Goal: Task Accomplishment & Management: Complete application form

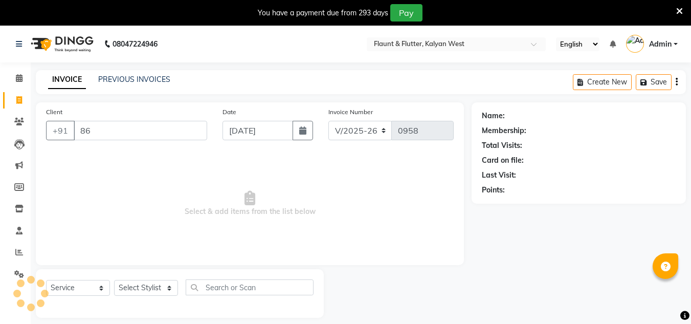
select select "4941"
select select "service"
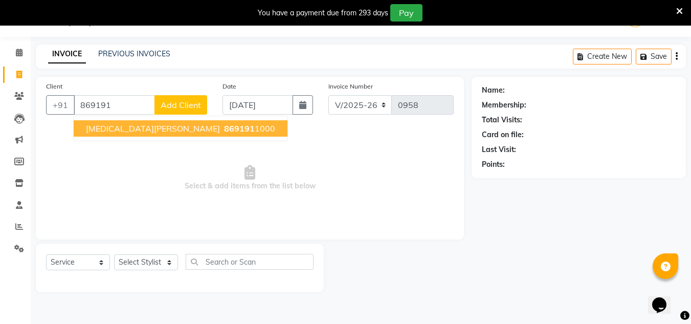
click at [144, 134] on button "[MEDICAL_DATA][PERSON_NAME] 869191 1000" at bounding box center [181, 128] width 214 height 16
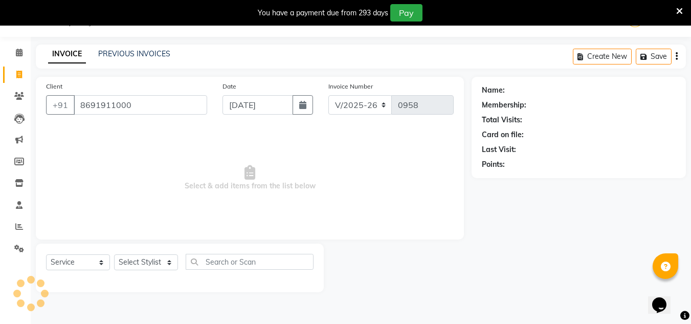
type input "8691911000"
select select "1: Object"
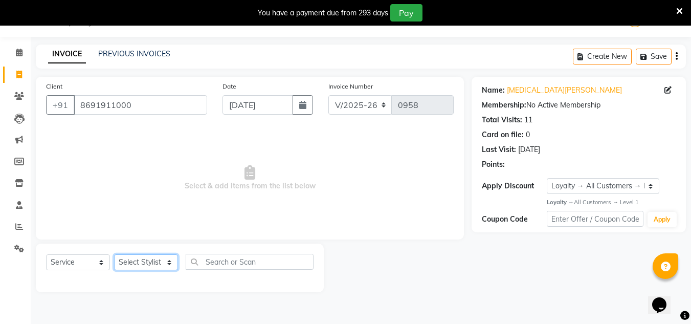
click at [157, 263] on select "Select Stylist [PERSON_NAME] [PERSON_NAME] [PERSON_NAME] [PERSON_NAME] [PERSON_…" at bounding box center [146, 262] width 64 height 16
select select "31204"
click at [114, 254] on select "Select Stylist [PERSON_NAME] [PERSON_NAME] [PERSON_NAME] [PERSON_NAME] [PERSON_…" at bounding box center [146, 262] width 64 height 16
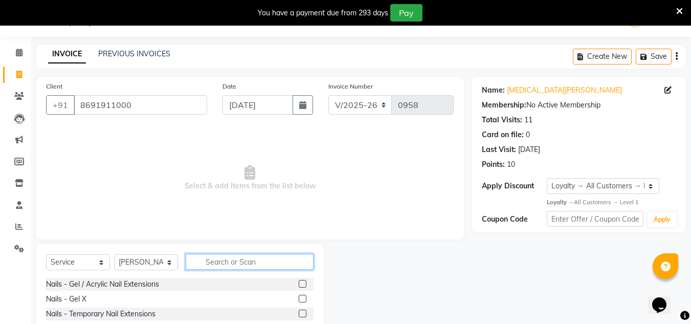
click at [210, 263] on input "text" at bounding box center [250, 262] width 128 height 16
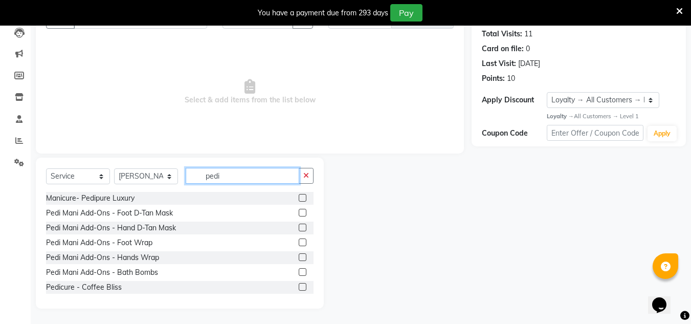
type input "pedi"
click at [299, 286] on label at bounding box center [303, 287] width 8 height 8
click at [299, 286] on input "checkbox" at bounding box center [302, 287] width 7 height 7
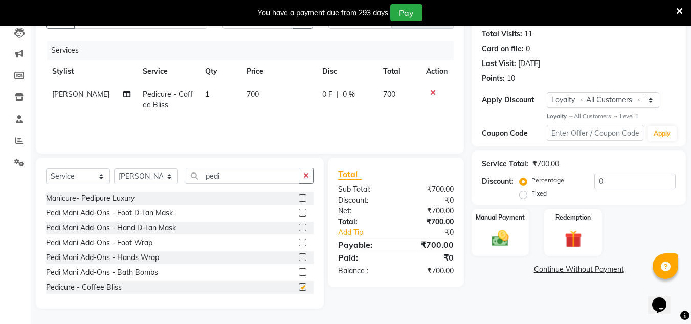
checkbox input "false"
click at [224, 172] on input "pedi" at bounding box center [242, 176] width 113 height 16
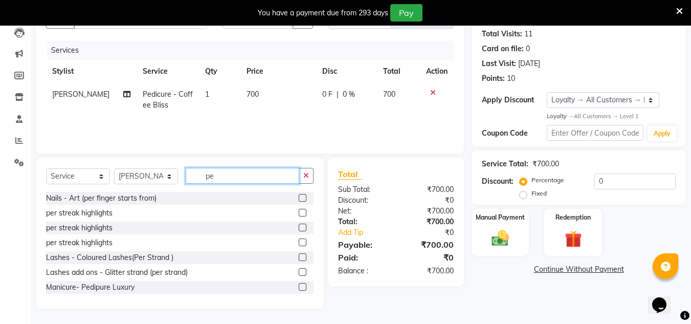
type input "p"
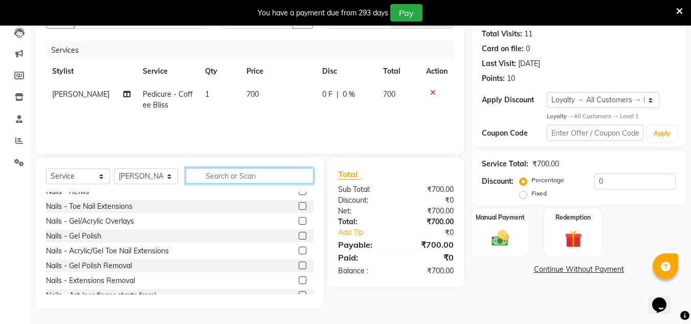
scroll to position [56, 0]
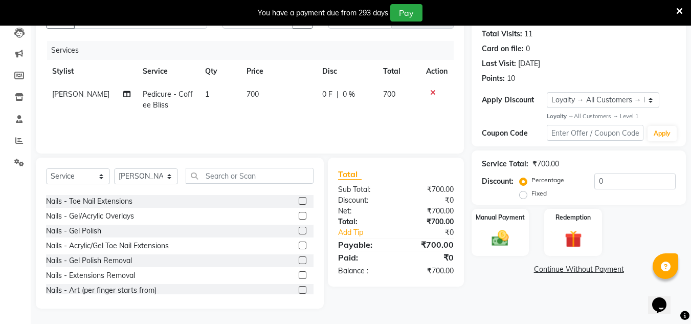
click at [299, 276] on label at bounding box center [303, 275] width 8 height 8
click at [299, 276] on input "checkbox" at bounding box center [302, 275] width 7 height 7
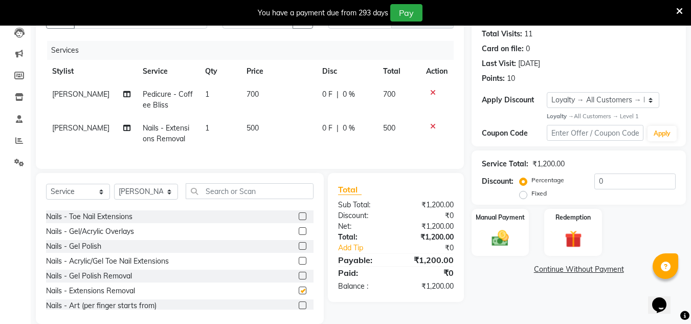
checkbox input "false"
click at [260, 123] on td "500" at bounding box center [278, 134] width 76 height 34
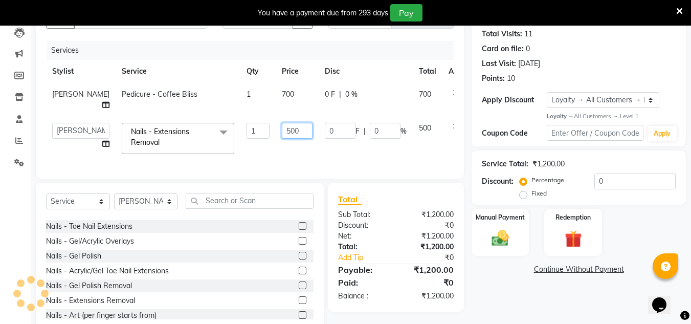
click at [282, 139] on input "500" at bounding box center [297, 131] width 31 height 16
type input "5"
type input "300"
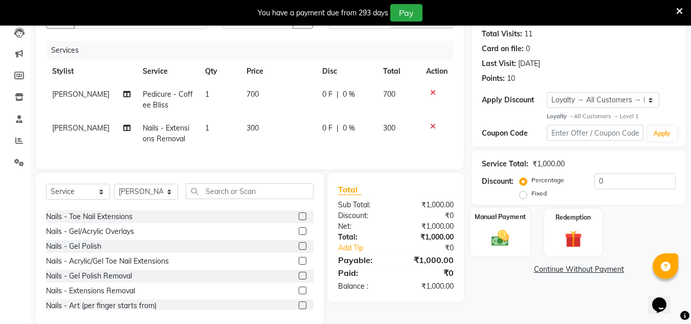
click at [519, 230] on div "Manual Payment" at bounding box center [500, 232] width 60 height 49
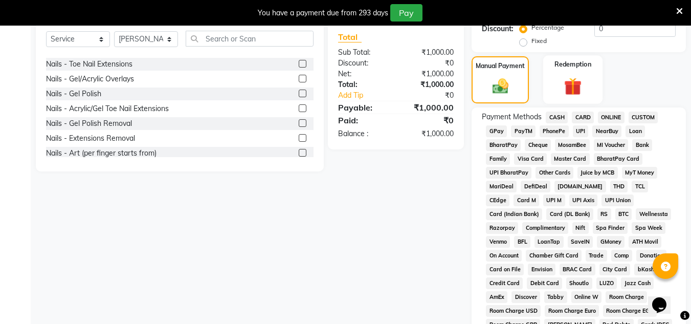
scroll to position [264, 0]
click at [554, 116] on span "CASH" at bounding box center [556, 117] width 22 height 12
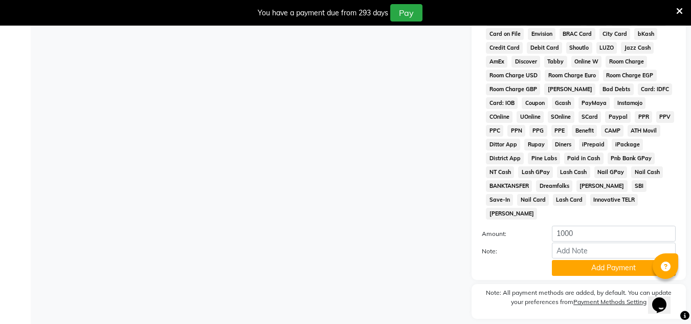
scroll to position [516, 0]
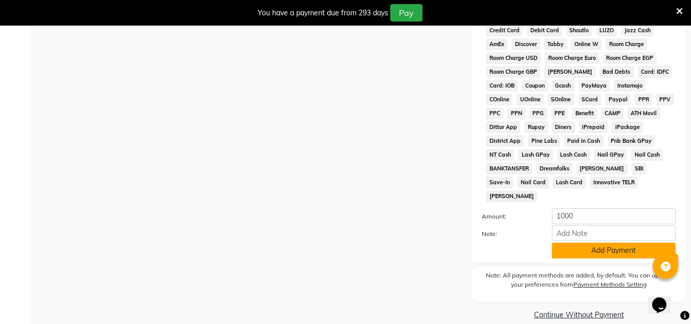
click at [622, 242] on button "Add Payment" at bounding box center [614, 250] width 124 height 16
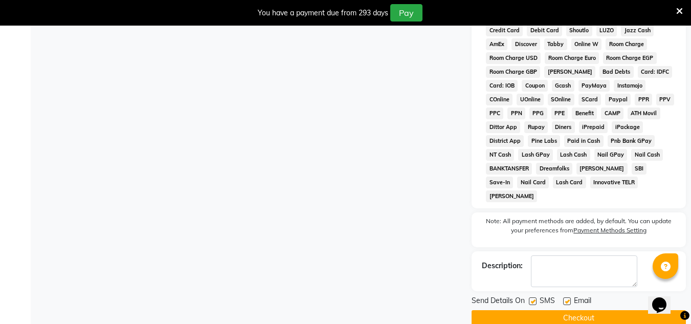
click at [569, 297] on label at bounding box center [567, 301] width 8 height 8
click at [569, 298] on input "checkbox" at bounding box center [566, 301] width 7 height 7
checkbox input "false"
click at [567, 310] on button "Checkout" at bounding box center [578, 318] width 214 height 16
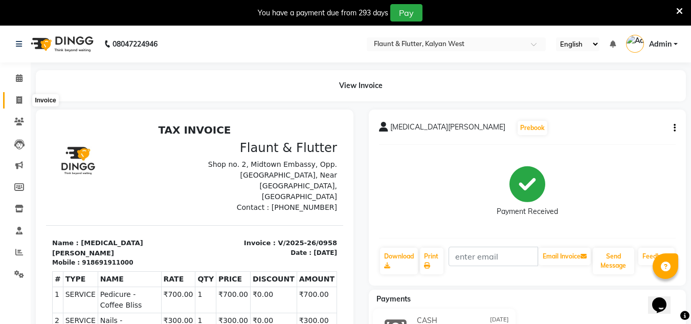
click at [17, 102] on icon at bounding box center [19, 100] width 6 height 8
select select "service"
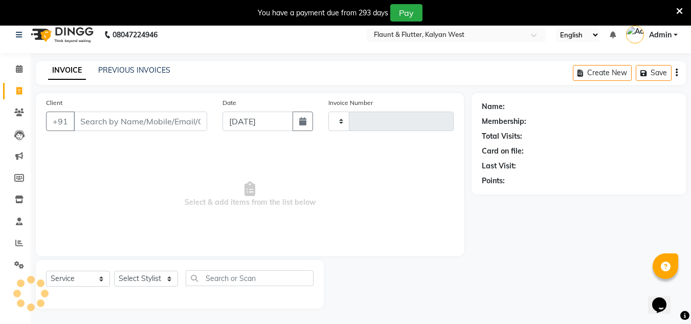
scroll to position [26, 0]
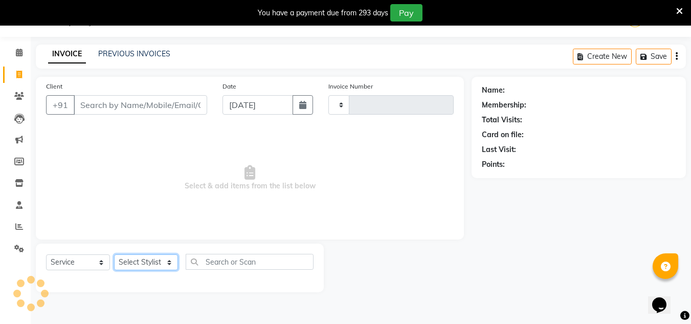
click at [135, 256] on select "Select Stylist" at bounding box center [146, 262] width 64 height 16
select select "4941"
type input "0959"
select select "82249"
click at [114, 254] on select "Select Stylist [PERSON_NAME] [PERSON_NAME] [PERSON_NAME] [PERSON_NAME] [PERSON_…" at bounding box center [146, 262] width 64 height 16
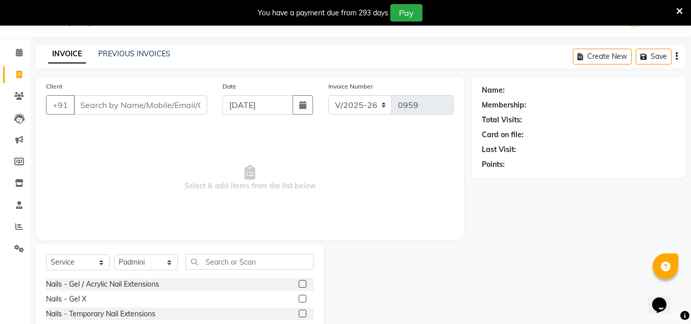
click at [299, 297] on label at bounding box center [303, 298] width 8 height 8
click at [299, 297] on input "checkbox" at bounding box center [302, 298] width 7 height 7
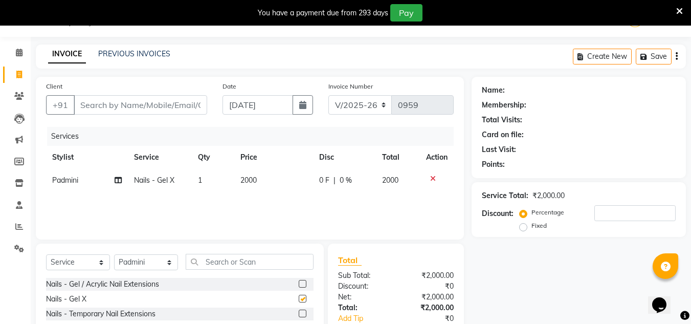
checkbox input "false"
click at [212, 259] on input "text" at bounding box center [250, 262] width 128 height 16
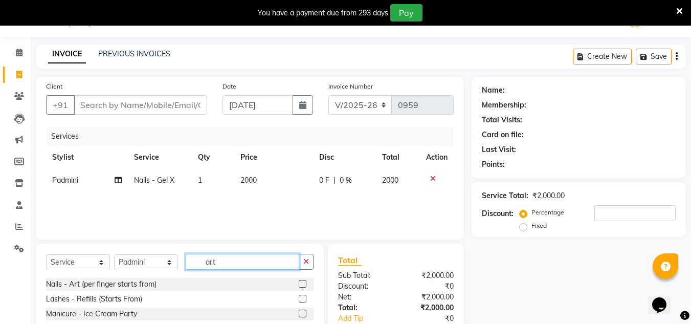
type input "art"
click at [299, 283] on label at bounding box center [303, 284] width 8 height 8
click at [299, 283] on input "checkbox" at bounding box center [302, 284] width 7 height 7
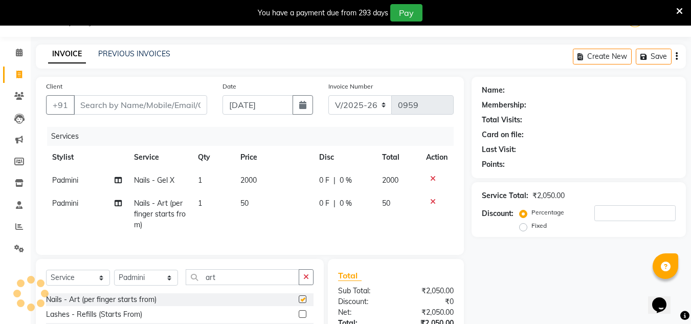
checkbox input "false"
click at [200, 199] on span "1" at bounding box center [200, 202] width 4 height 9
select select "82249"
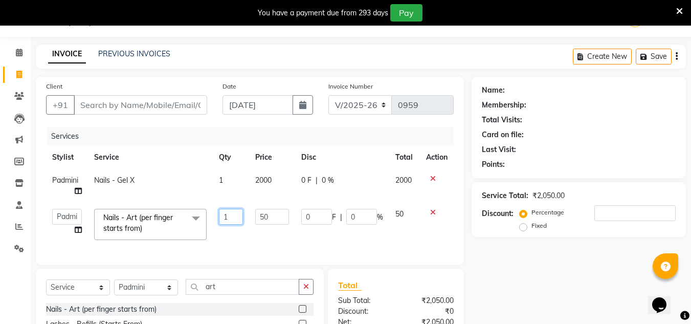
click at [232, 215] on input "1" at bounding box center [231, 217] width 24 height 16
type input "10"
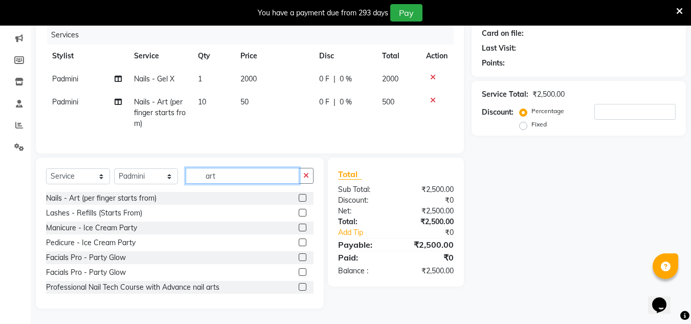
scroll to position [134, 0]
click at [231, 182] on input "art" at bounding box center [242, 176] width 113 height 16
type input "a"
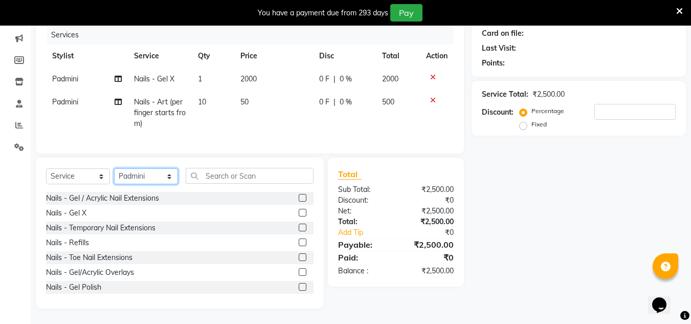
click at [167, 179] on select "Select Stylist [PERSON_NAME] [PERSON_NAME] [PERSON_NAME] [PERSON_NAME] [PERSON_…" at bounding box center [146, 176] width 64 height 16
select select "52860"
click at [114, 168] on select "Select Stylist [PERSON_NAME] [PERSON_NAME] [PERSON_NAME] [PERSON_NAME] [PERSON_…" at bounding box center [146, 176] width 64 height 16
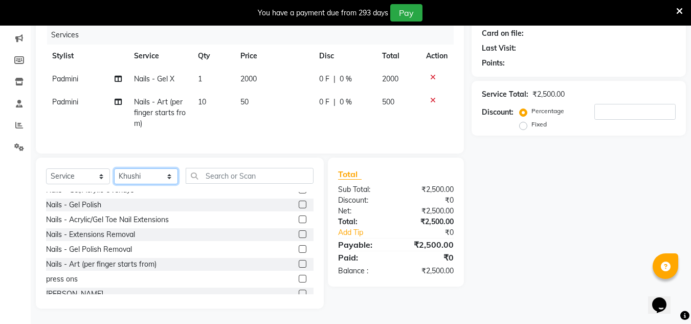
scroll to position [83, 0]
click at [299, 250] on label at bounding box center [303, 248] width 8 height 8
click at [299, 250] on input "checkbox" at bounding box center [302, 248] width 7 height 7
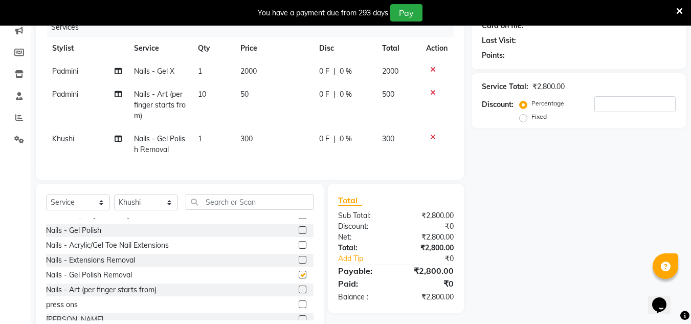
checkbox input "false"
click at [216, 209] on input "text" at bounding box center [250, 202] width 128 height 16
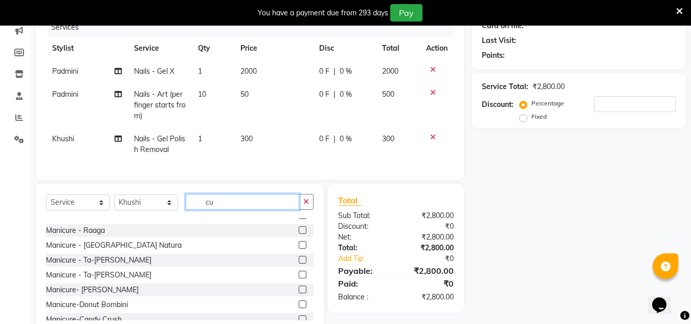
scroll to position [0, 0]
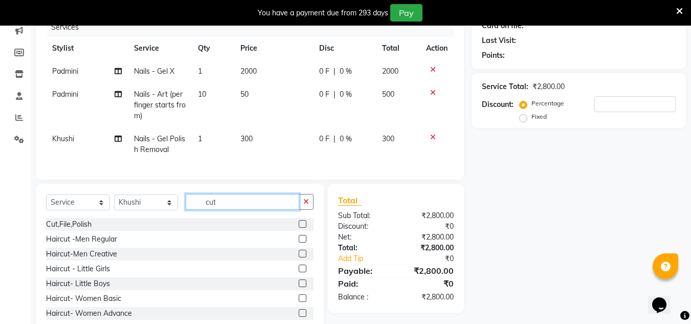
type input "cut"
click at [299, 227] on label at bounding box center [303, 224] width 8 height 8
click at [299, 227] on input "checkbox" at bounding box center [302, 224] width 7 height 7
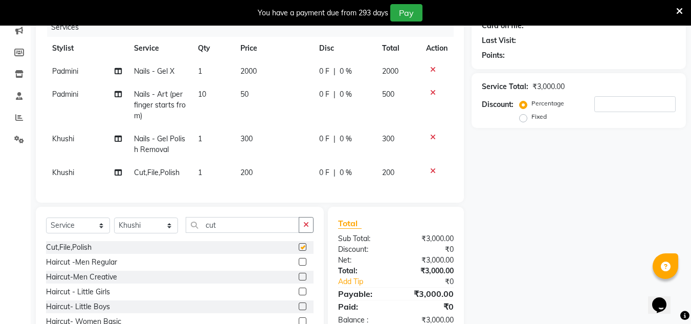
checkbox input "false"
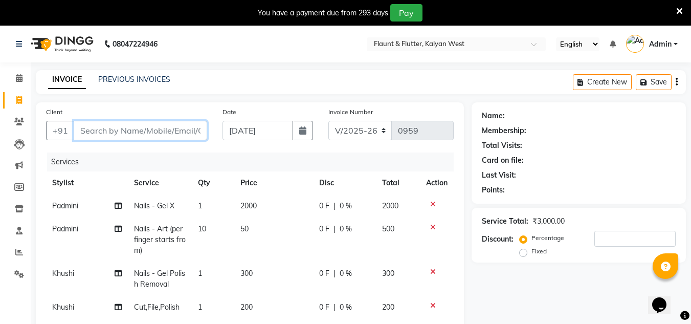
click at [149, 132] on input "Client" at bounding box center [140, 130] width 133 height 19
type input "m"
type input "0"
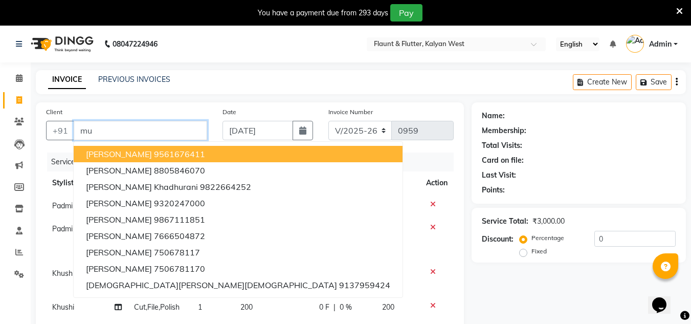
type input "m"
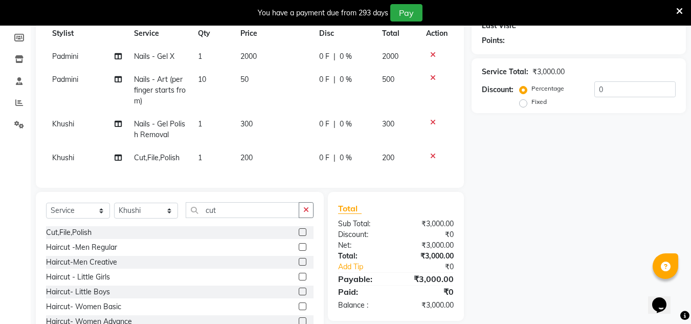
scroll to position [150, 0]
click at [615, 87] on input "0" at bounding box center [634, 89] width 81 height 16
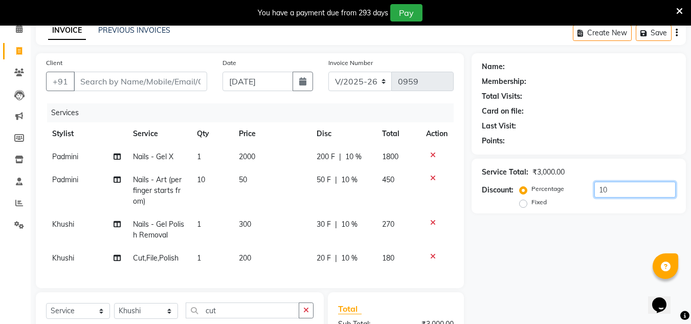
scroll to position [0, 0]
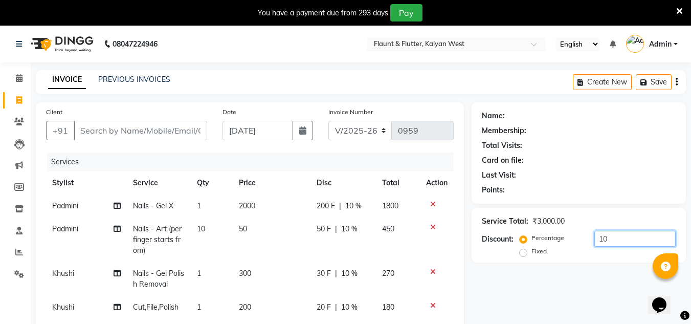
type input "10"
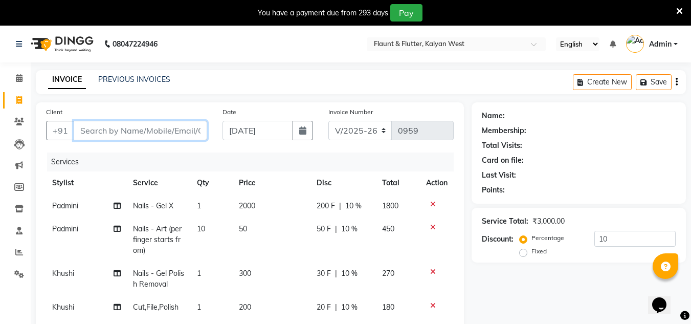
click at [137, 127] on input "Client" at bounding box center [140, 130] width 133 height 19
type input "9"
type input "0"
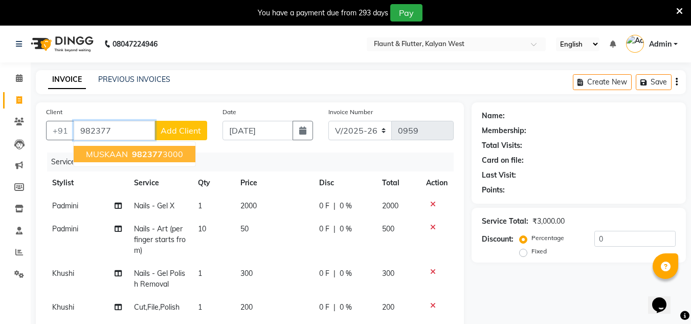
click at [153, 158] on span "982377" at bounding box center [147, 154] width 31 height 10
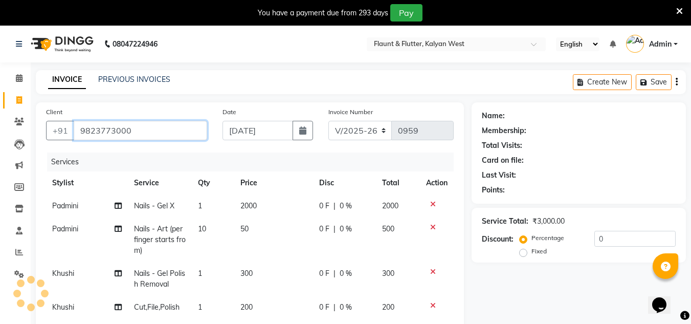
type input "9823773000"
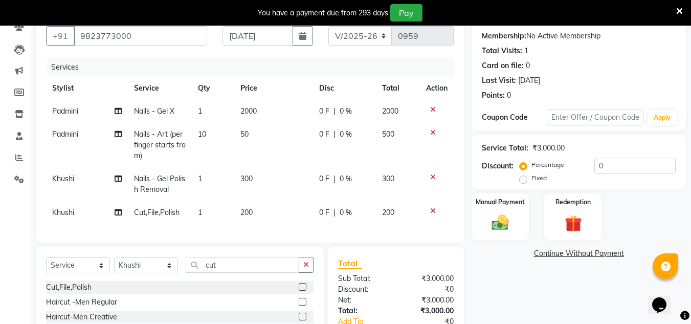
scroll to position [94, 0]
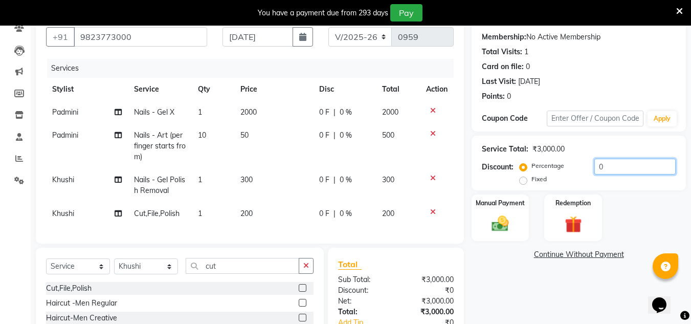
click at [616, 165] on input "0" at bounding box center [634, 166] width 81 height 16
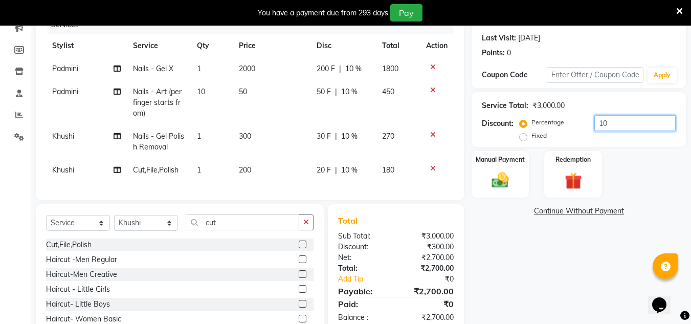
scroll to position [191, 0]
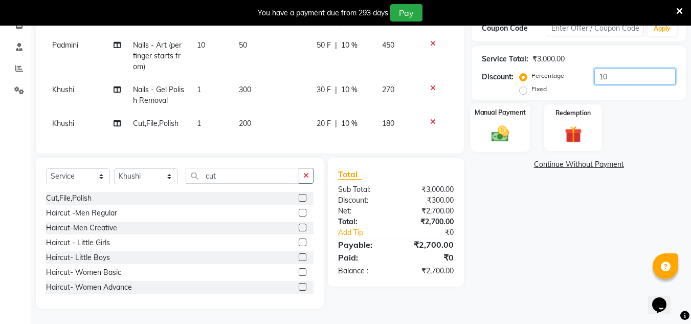
type input "10"
click at [521, 132] on div "Manual Payment" at bounding box center [500, 127] width 60 height 49
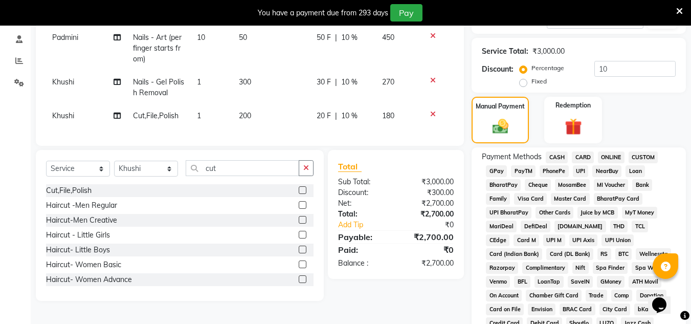
click at [561, 156] on span "CASH" at bounding box center [556, 157] width 22 height 12
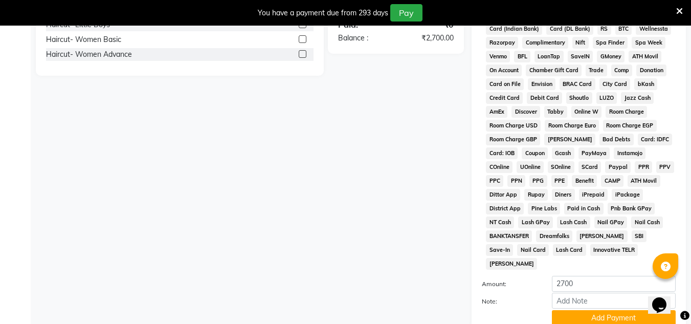
scroll to position [484, 0]
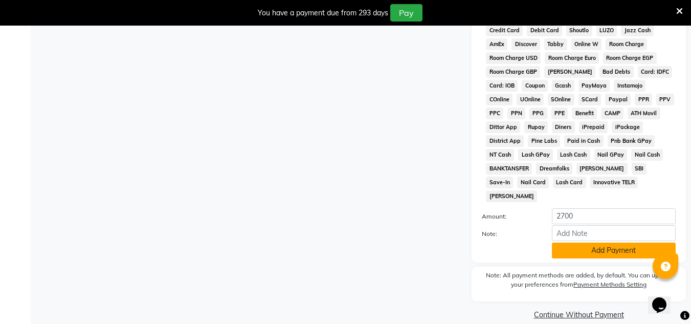
click at [592, 242] on button "Add Payment" at bounding box center [614, 250] width 124 height 16
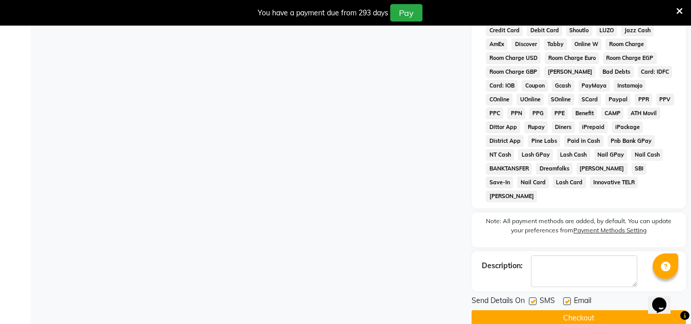
click at [567, 297] on div at bounding box center [566, 302] width 7 height 11
click at [565, 297] on label at bounding box center [567, 301] width 8 height 8
click at [565, 298] on input "checkbox" at bounding box center [566, 301] width 7 height 7
checkbox input "false"
click at [569, 310] on button "Checkout" at bounding box center [578, 318] width 214 height 16
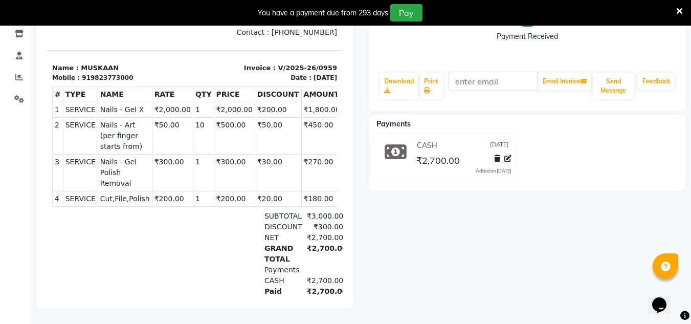
click at [569, 295] on div "MUSKAAN Prebook Payment Received Download Print Email Invoice Send Message Feed…" at bounding box center [527, 122] width 333 height 374
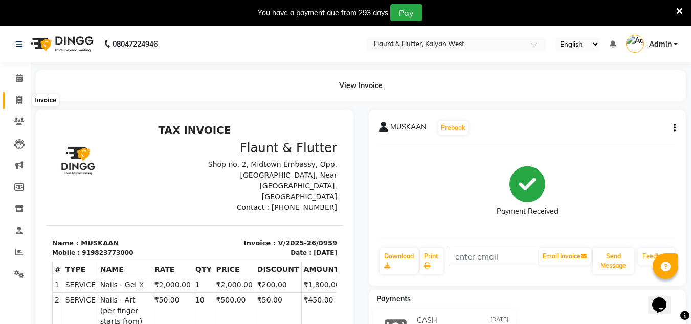
click at [16, 99] on icon at bounding box center [19, 100] width 6 height 8
select select "service"
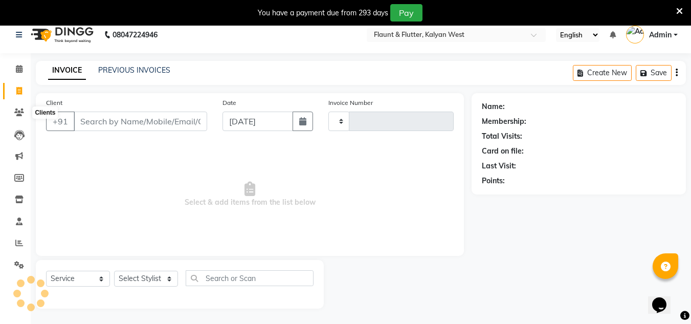
scroll to position [26, 0]
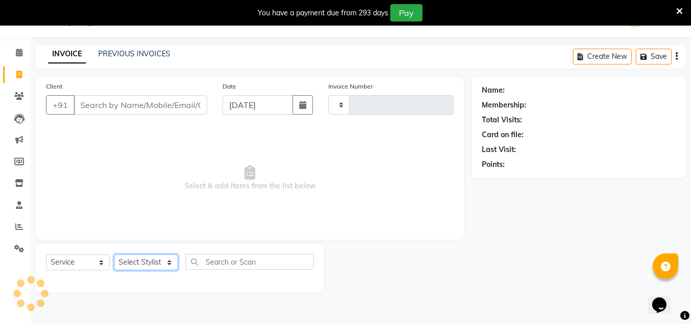
click at [171, 255] on select "Select Stylist" at bounding box center [146, 262] width 64 height 16
type input "0960"
select select "4941"
click at [167, 263] on select "Select Stylist [PERSON_NAME] [PERSON_NAME] [PERSON_NAME] [PERSON_NAME] [PERSON_…" at bounding box center [146, 262] width 64 height 16
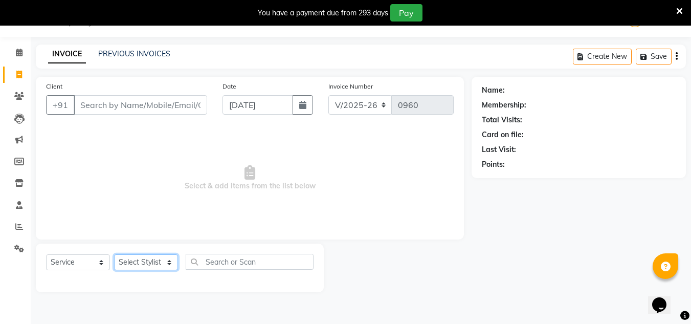
select select "52860"
click at [114, 254] on select "Select Stylist [PERSON_NAME] [PERSON_NAME] [PERSON_NAME] [PERSON_NAME] [PERSON_…" at bounding box center [146, 262] width 64 height 16
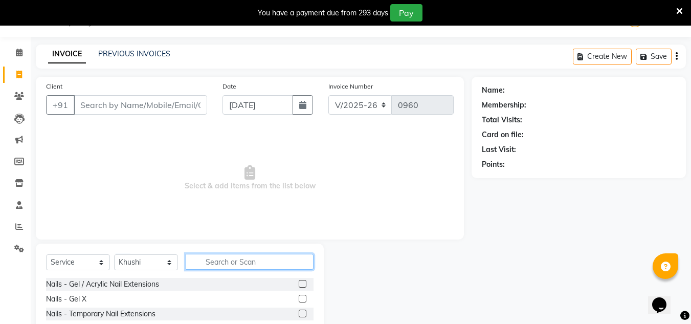
click at [211, 259] on input "text" at bounding box center [250, 262] width 128 height 16
type input "mani"
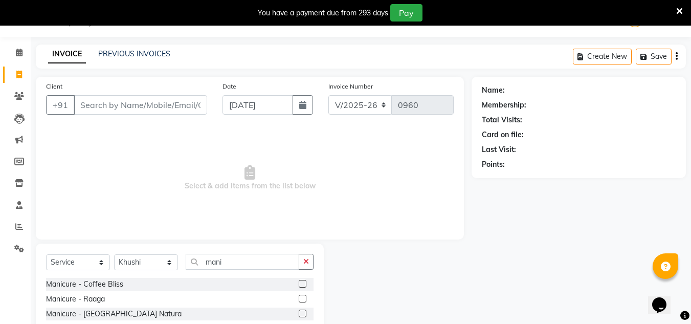
click at [299, 283] on label at bounding box center [303, 284] width 8 height 8
click at [299, 283] on input "checkbox" at bounding box center [302, 284] width 7 height 7
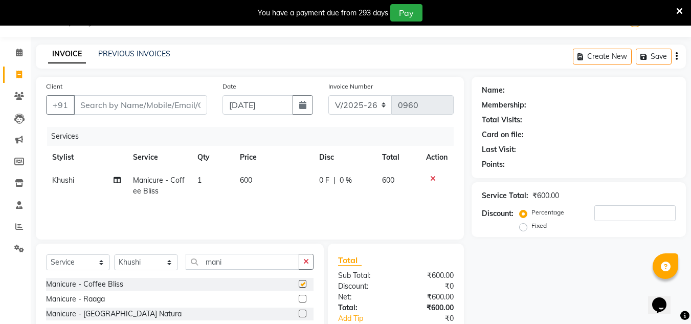
checkbox input "false"
click at [230, 263] on input "mani" at bounding box center [242, 262] width 113 height 16
type input "m"
click at [160, 270] on select "Select Stylist [PERSON_NAME] [PERSON_NAME] [PERSON_NAME] [PERSON_NAME] [PERSON_…" at bounding box center [146, 262] width 64 height 16
select select "53415"
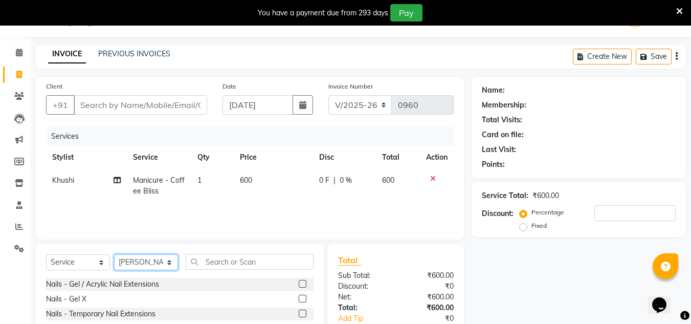
click at [114, 254] on select "Select Stylist [PERSON_NAME] [PERSON_NAME] [PERSON_NAME] [PERSON_NAME] [PERSON_…" at bounding box center [146, 262] width 64 height 16
click at [228, 261] on input "text" at bounding box center [250, 262] width 128 height 16
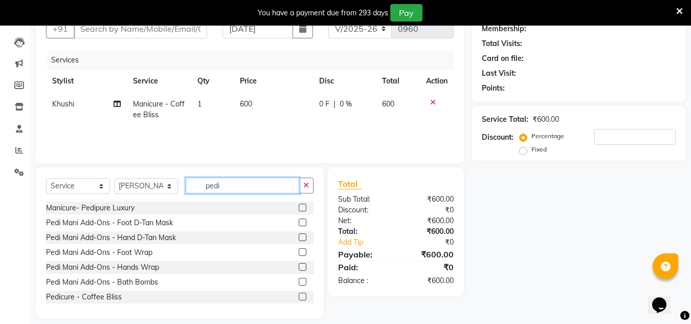
scroll to position [103, 0]
type input "pedi"
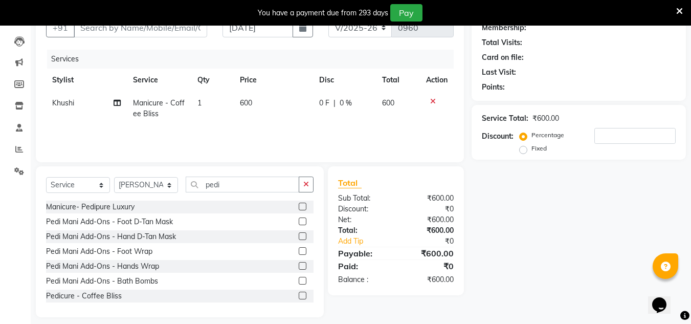
click at [299, 294] on label at bounding box center [303, 295] width 8 height 8
click at [299, 294] on input "checkbox" at bounding box center [302, 295] width 7 height 7
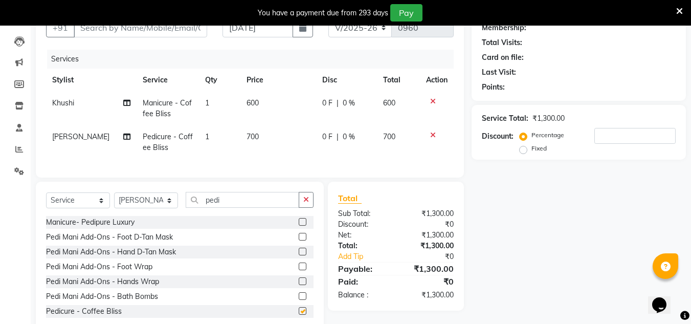
checkbox input "false"
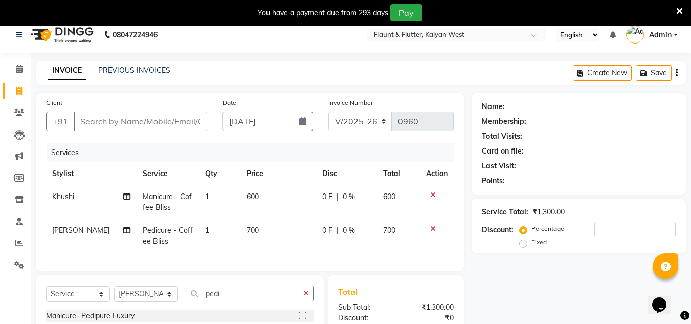
scroll to position [0, 0]
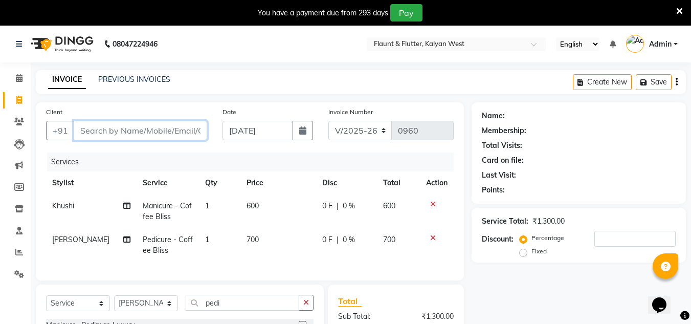
click at [115, 129] on input "Client" at bounding box center [140, 130] width 133 height 19
type input "9"
type input "0"
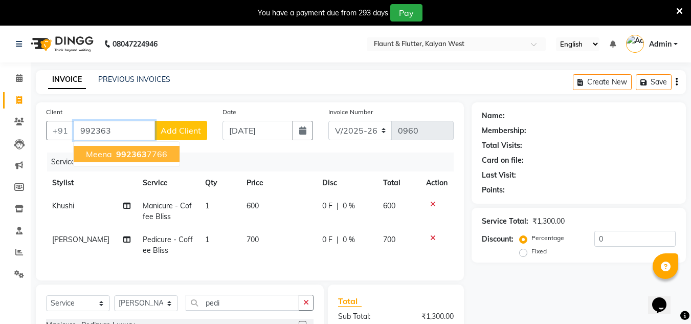
click at [122, 155] on span "992363" at bounding box center [131, 154] width 31 height 10
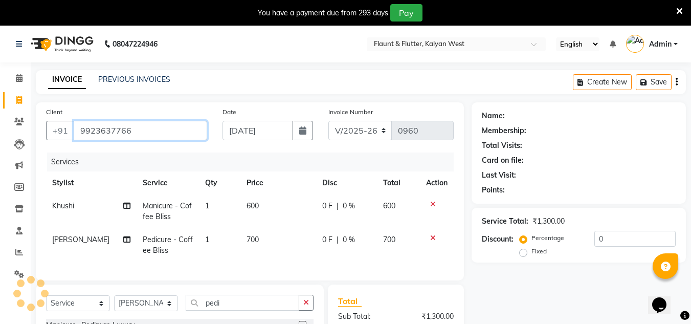
type input "9923637766"
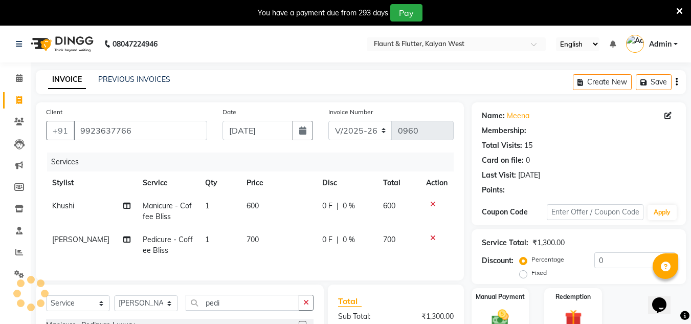
scroll to position [134, 0]
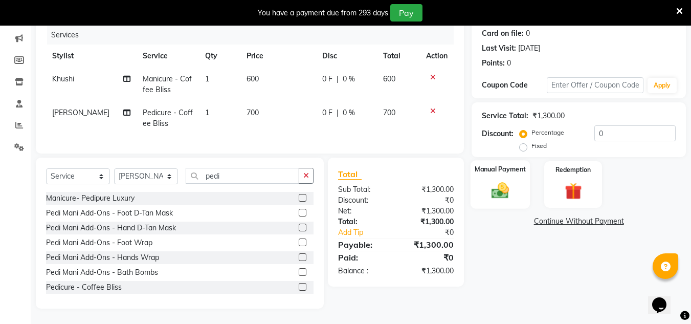
click at [482, 179] on div "Manual Payment" at bounding box center [500, 184] width 60 height 49
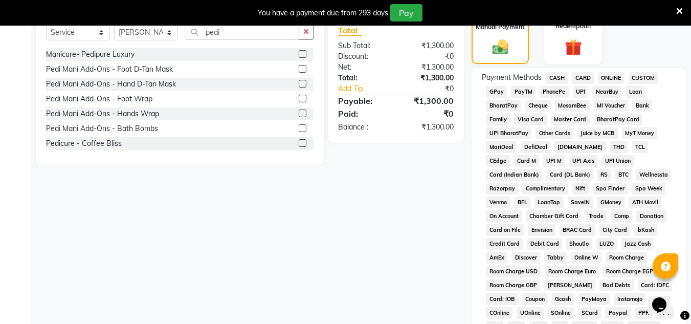
scroll to position [270, 0]
click at [556, 81] on span "CASH" at bounding box center [556, 79] width 22 height 12
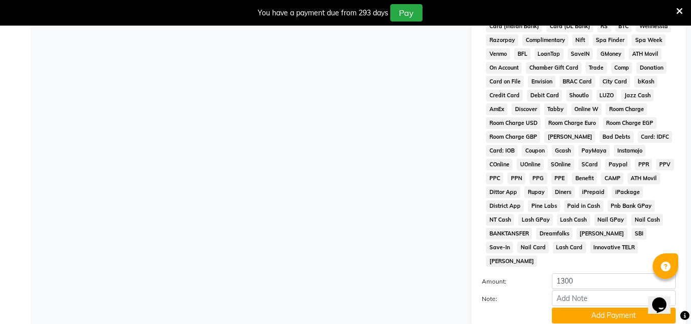
scroll to position [420, 0]
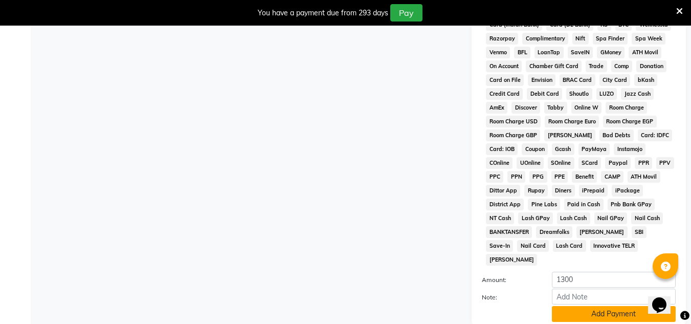
click at [614, 306] on button "Add Payment" at bounding box center [614, 314] width 124 height 16
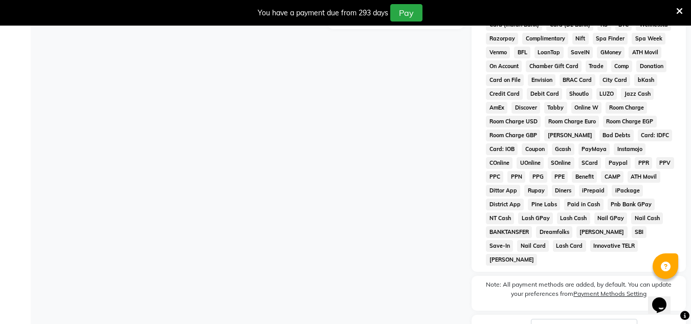
scroll to position [487, 0]
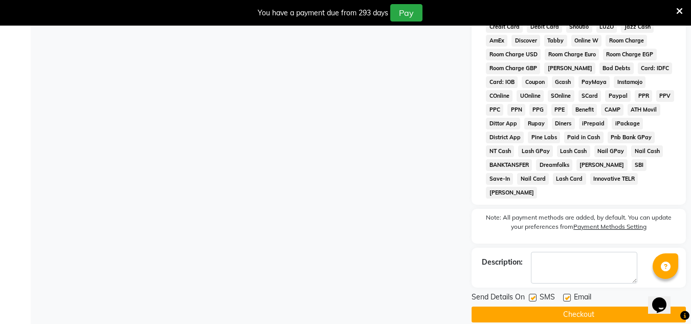
click at [567, 293] on label at bounding box center [567, 297] width 8 height 8
click at [567, 294] on input "checkbox" at bounding box center [566, 297] width 7 height 7
checkbox input "false"
click at [545, 306] on button "Checkout" at bounding box center [578, 314] width 214 height 16
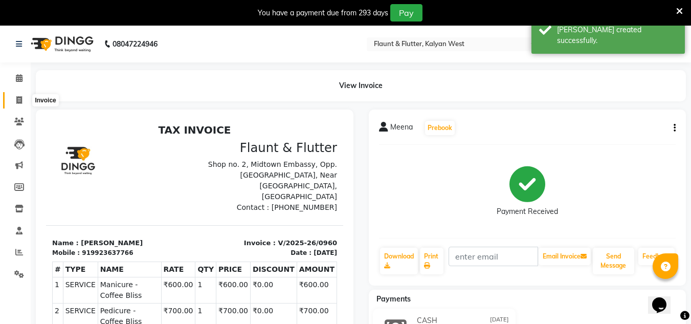
click at [17, 101] on icon at bounding box center [19, 100] width 6 height 8
select select "service"
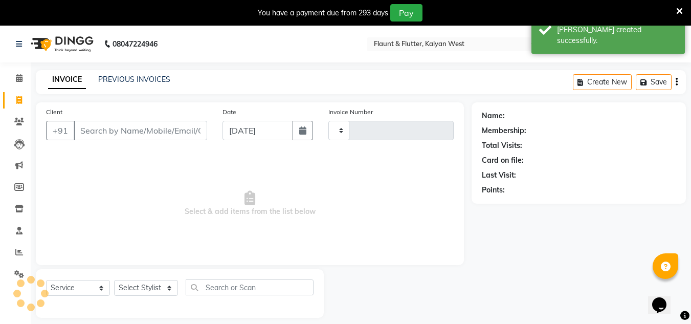
type input "0961"
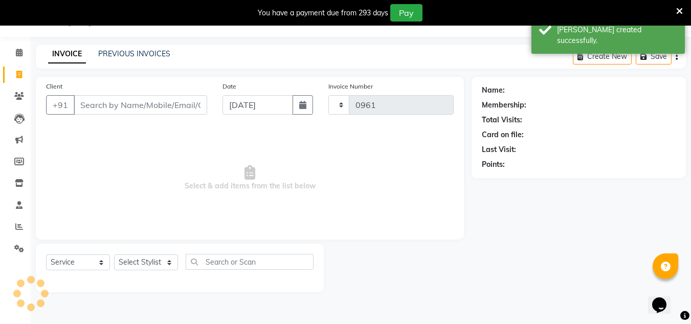
select select "4941"
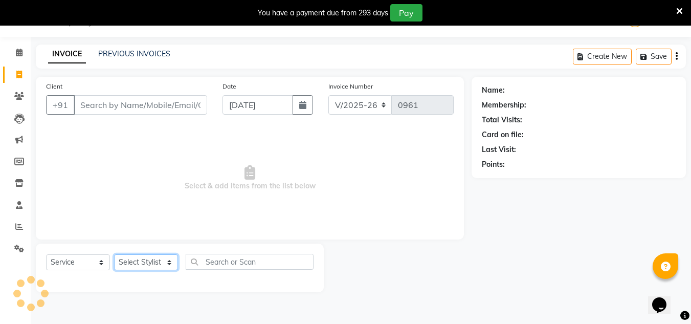
click at [163, 257] on select "Select Stylist [PERSON_NAME] [PERSON_NAME] [PERSON_NAME] [PERSON_NAME] [PERSON_…" at bounding box center [146, 262] width 64 height 16
select select "53415"
click at [114, 254] on select "Select Stylist [PERSON_NAME] [PERSON_NAME] [PERSON_NAME] [PERSON_NAME] [PERSON_…" at bounding box center [146, 262] width 64 height 16
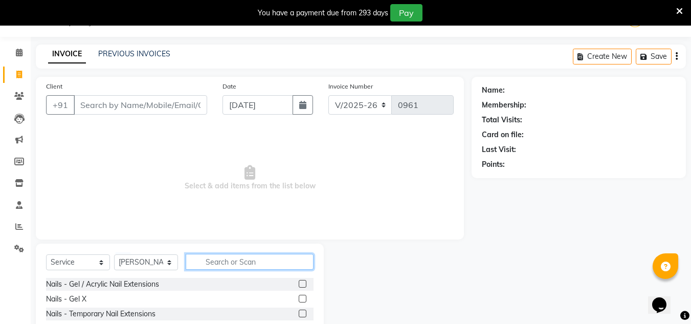
click at [203, 258] on input "text" at bounding box center [250, 262] width 128 height 16
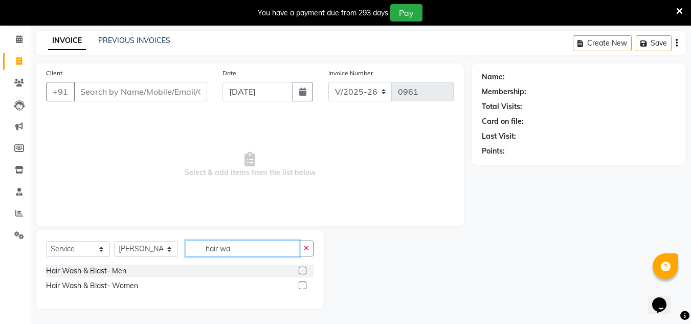
scroll to position [39, 0]
type input "hair wash"
click at [303, 284] on label at bounding box center [303, 285] width 8 height 8
click at [303, 284] on input "checkbox" at bounding box center [302, 285] width 7 height 7
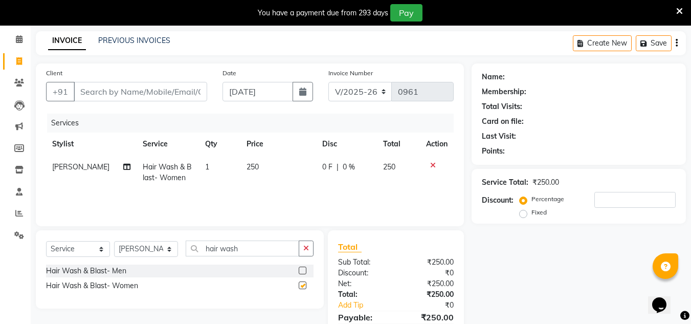
checkbox input "false"
click at [259, 156] on td "250" at bounding box center [278, 172] width 76 height 34
select select "53415"
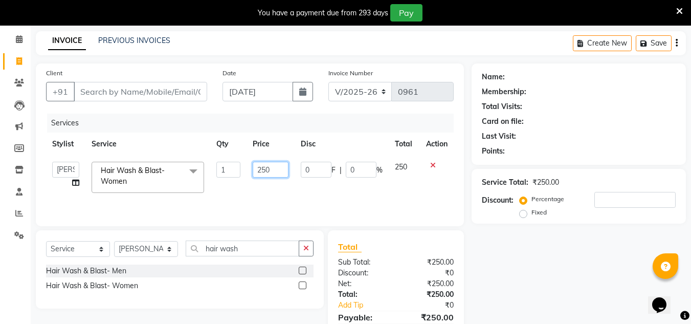
click at [275, 172] on input "250" at bounding box center [270, 170] width 35 height 16
type input "2"
type input "300"
click at [255, 250] on input "hair wash" at bounding box center [242, 248] width 113 height 16
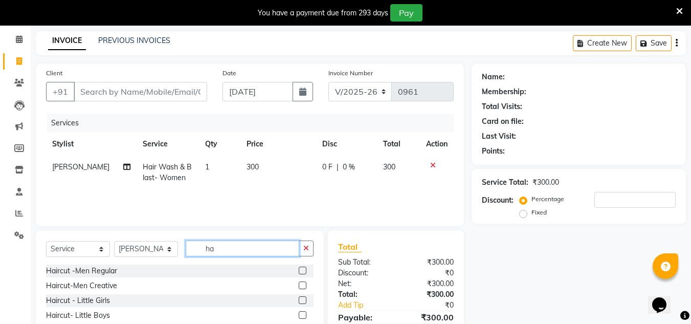
type input "h"
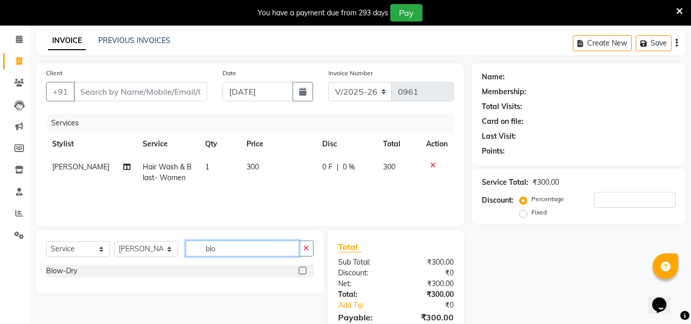
type input "blo"
click at [303, 269] on label at bounding box center [303, 270] width 8 height 8
click at [303, 269] on input "checkbox" at bounding box center [302, 270] width 7 height 7
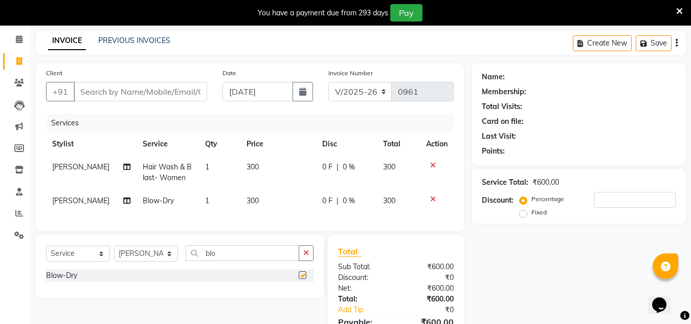
checkbox input "false"
click at [218, 256] on input "blo" at bounding box center [242, 253] width 113 height 16
type input "b"
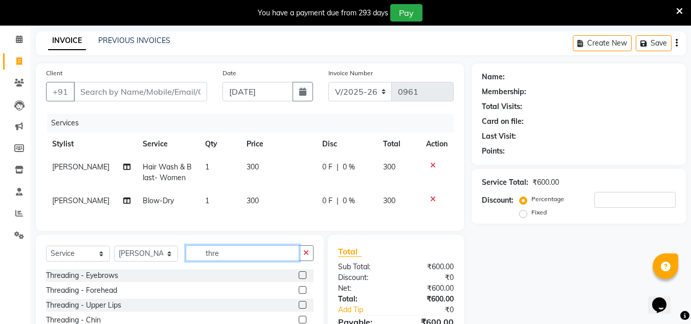
type input "thre"
click at [302, 279] on label at bounding box center [303, 275] width 8 height 8
click at [302, 279] on input "checkbox" at bounding box center [302, 275] width 7 height 7
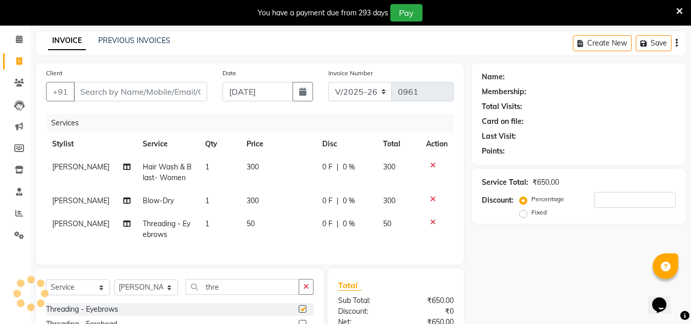
checkbox input "false"
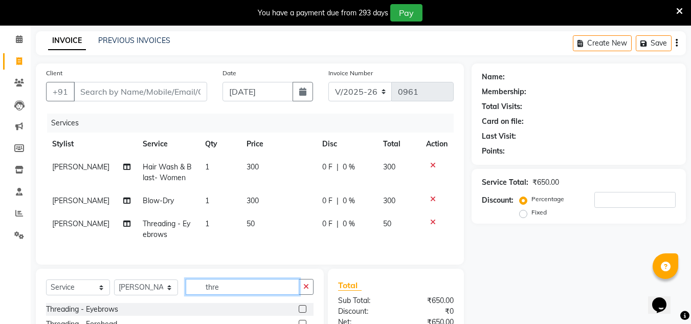
click at [223, 294] on input "thre" at bounding box center [242, 287] width 113 height 16
type input "t"
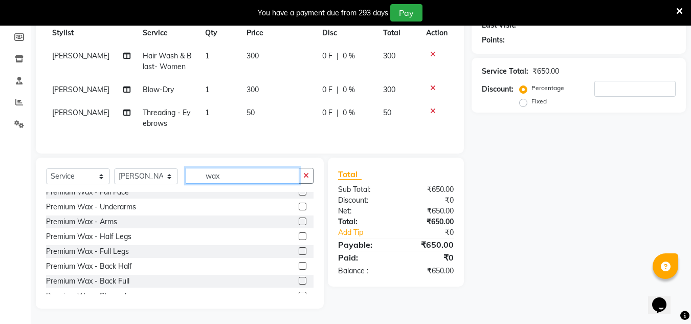
scroll to position [314, 0]
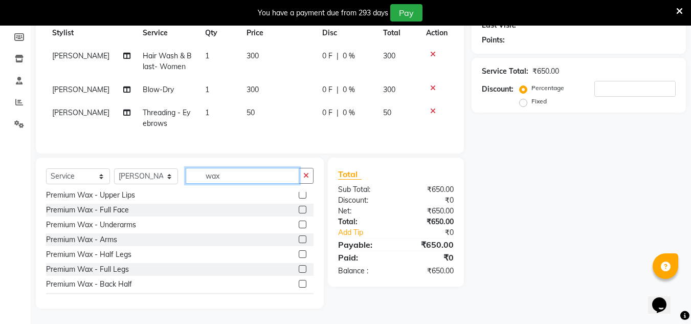
type input "wax"
click at [299, 238] on label at bounding box center [303, 239] width 8 height 8
click at [299, 238] on input "checkbox" at bounding box center [302, 239] width 7 height 7
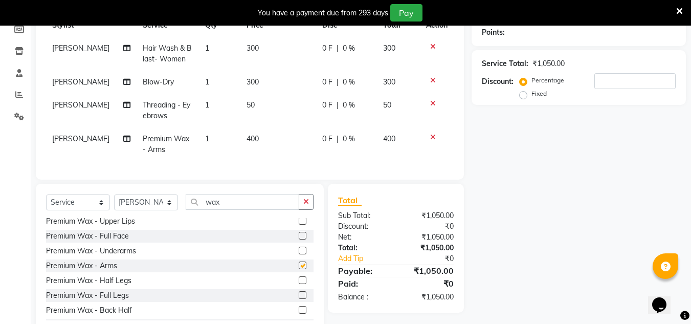
checkbox input "false"
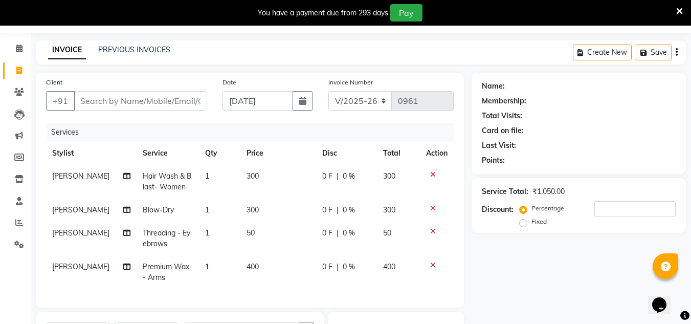
scroll to position [0, 0]
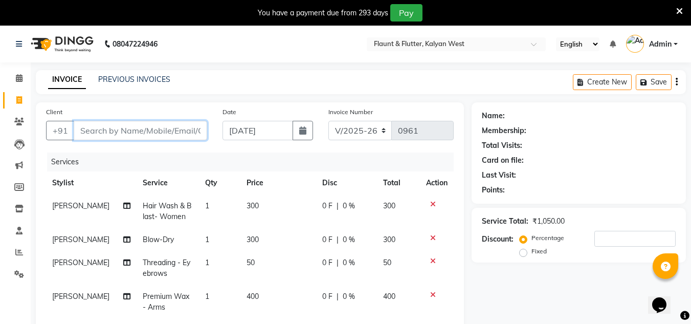
click at [109, 127] on input "Client" at bounding box center [140, 130] width 133 height 19
type input "9"
type input "0"
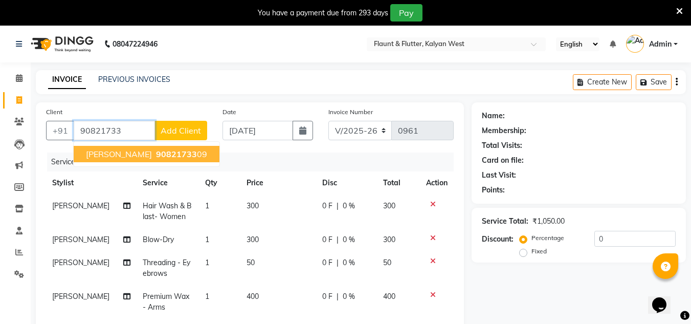
click at [109, 155] on span "[PERSON_NAME]" at bounding box center [119, 154] width 66 height 10
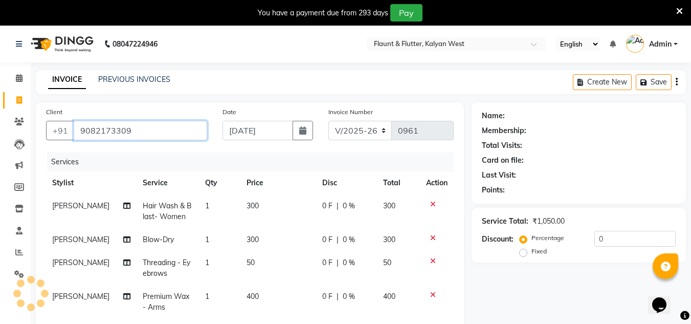
type input "9082173309"
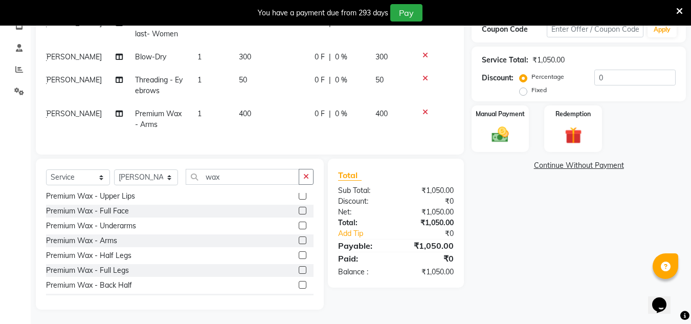
scroll to position [191, 0]
click at [514, 138] on div "Manual Payment" at bounding box center [500, 127] width 60 height 49
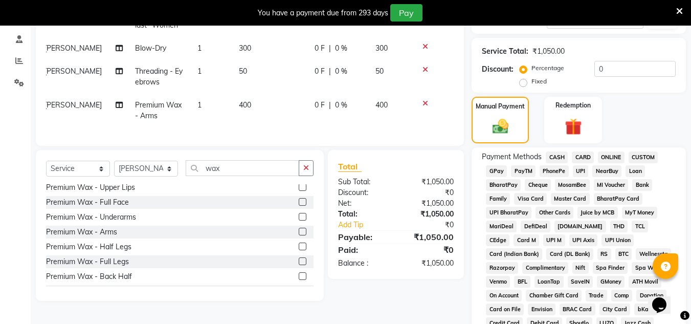
click at [612, 157] on span "ONLINE" at bounding box center [611, 157] width 27 height 12
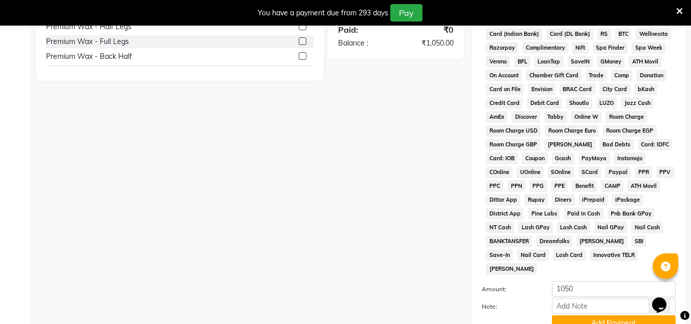
scroll to position [484, 0]
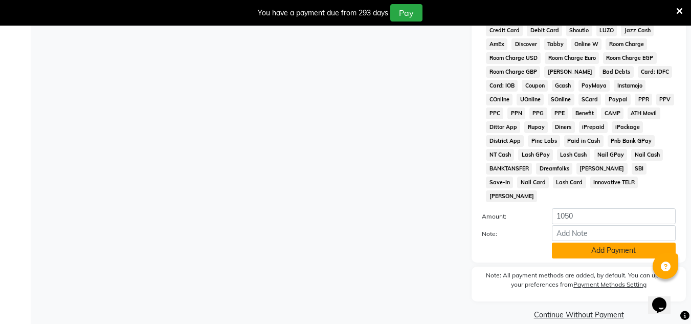
click at [618, 242] on button "Add Payment" at bounding box center [614, 250] width 124 height 16
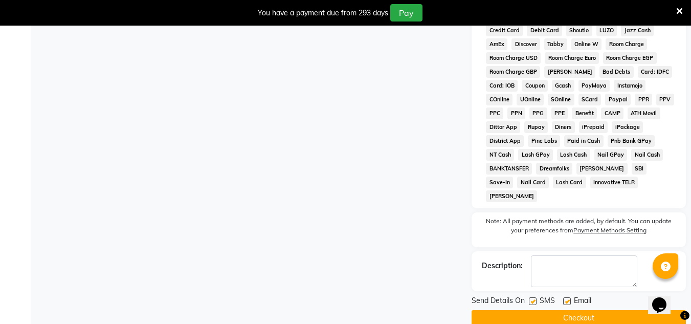
click at [566, 297] on label at bounding box center [567, 301] width 8 height 8
click at [566, 298] on input "checkbox" at bounding box center [566, 301] width 7 height 7
checkbox input "false"
click at [569, 310] on button "Checkout" at bounding box center [578, 318] width 214 height 16
